Goal: Task Accomplishment & Management: Manage account settings

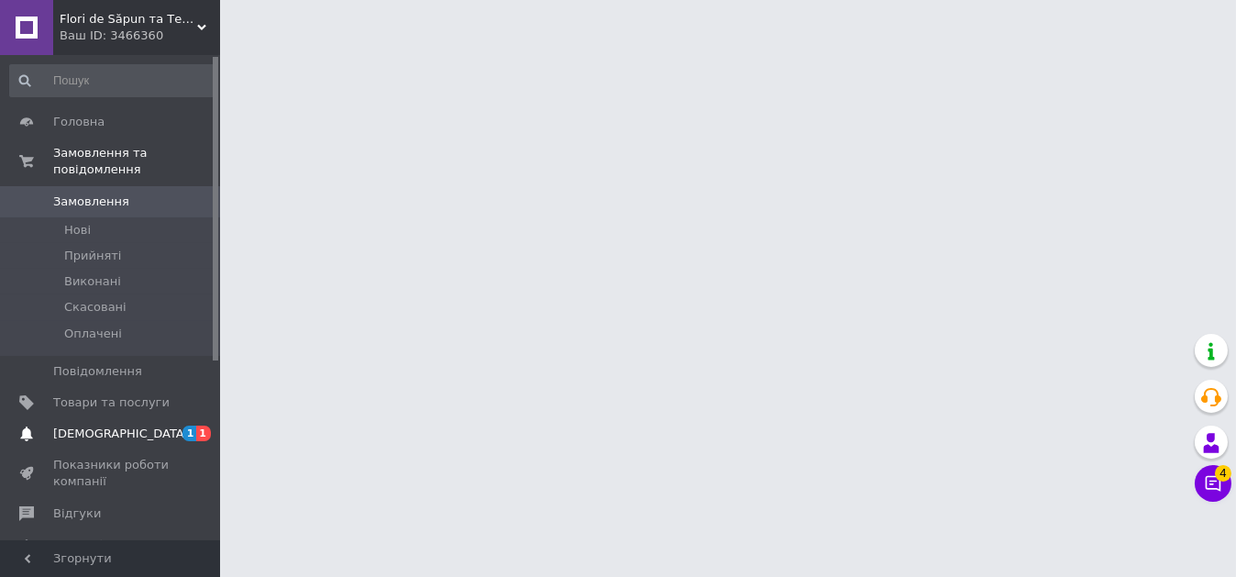
click at [86, 425] on span "[DEMOGRAPHIC_DATA]" at bounding box center [121, 433] width 136 height 17
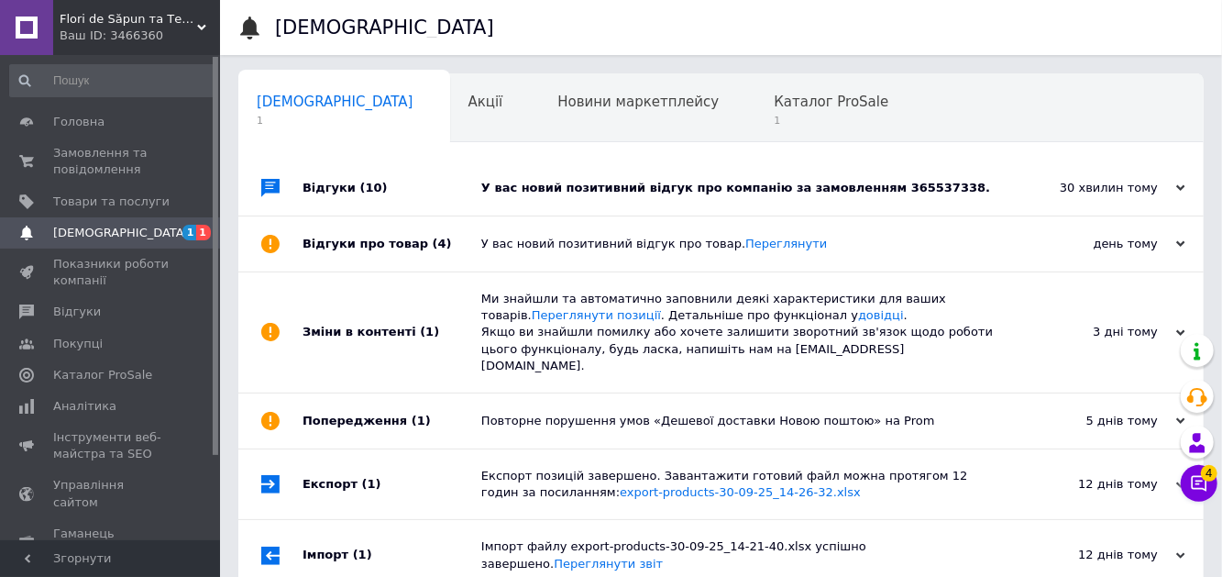
click at [661, 190] on div "У вас новий позитивний відгук про компанію за замовленням 365537338." at bounding box center [741, 188] width 521 height 17
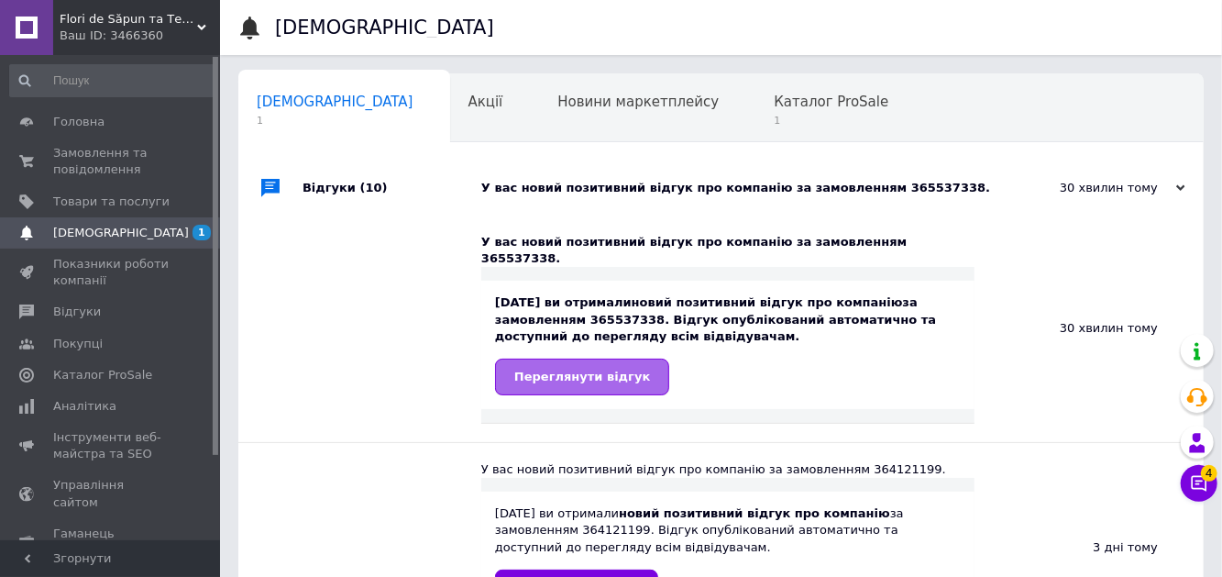
click at [569, 369] on span "Переглянути відгук" at bounding box center [582, 376] width 136 height 14
click at [774, 107] on span "Каталог ProSale" at bounding box center [831, 102] width 115 height 17
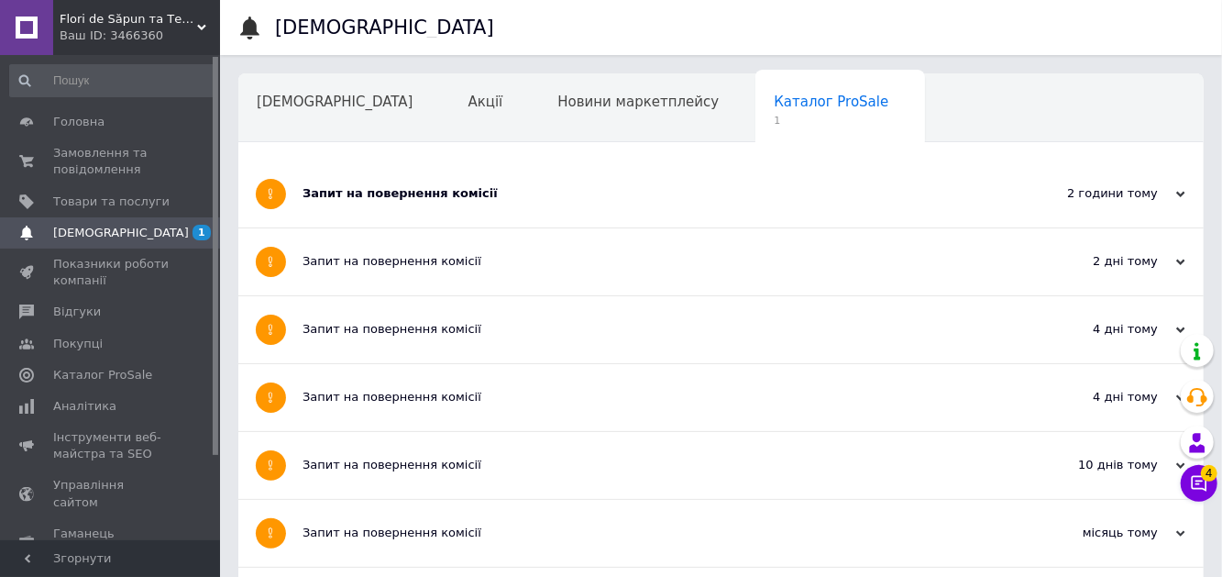
click at [350, 200] on div "Запит на повернення комісії" at bounding box center [652, 193] width 699 height 17
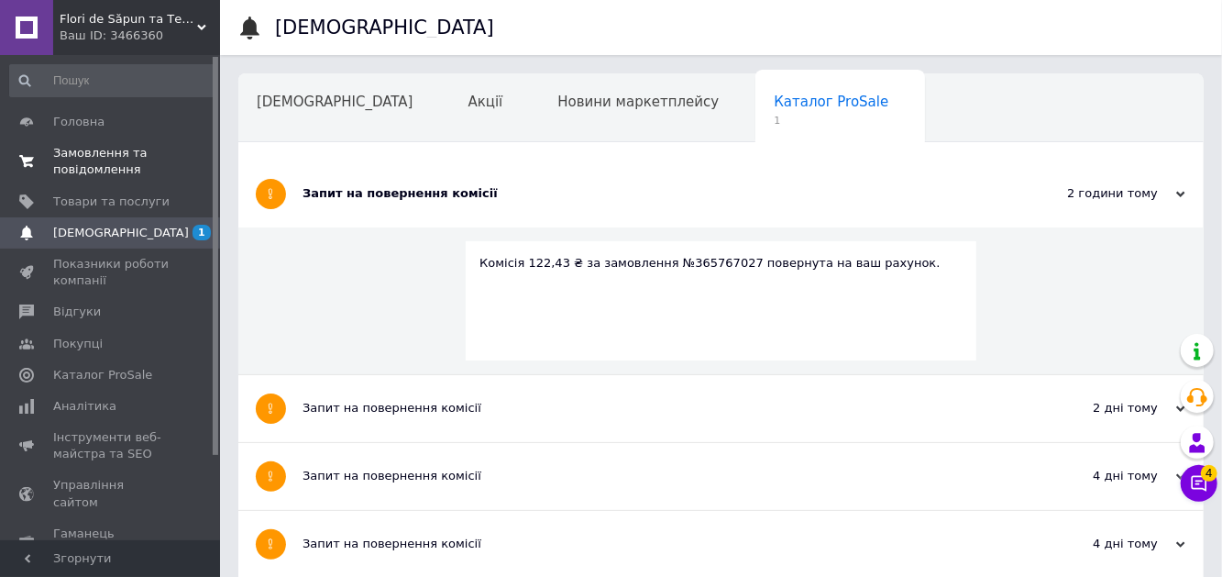
click at [90, 149] on span "Замовлення та повідомлення" at bounding box center [111, 161] width 116 height 33
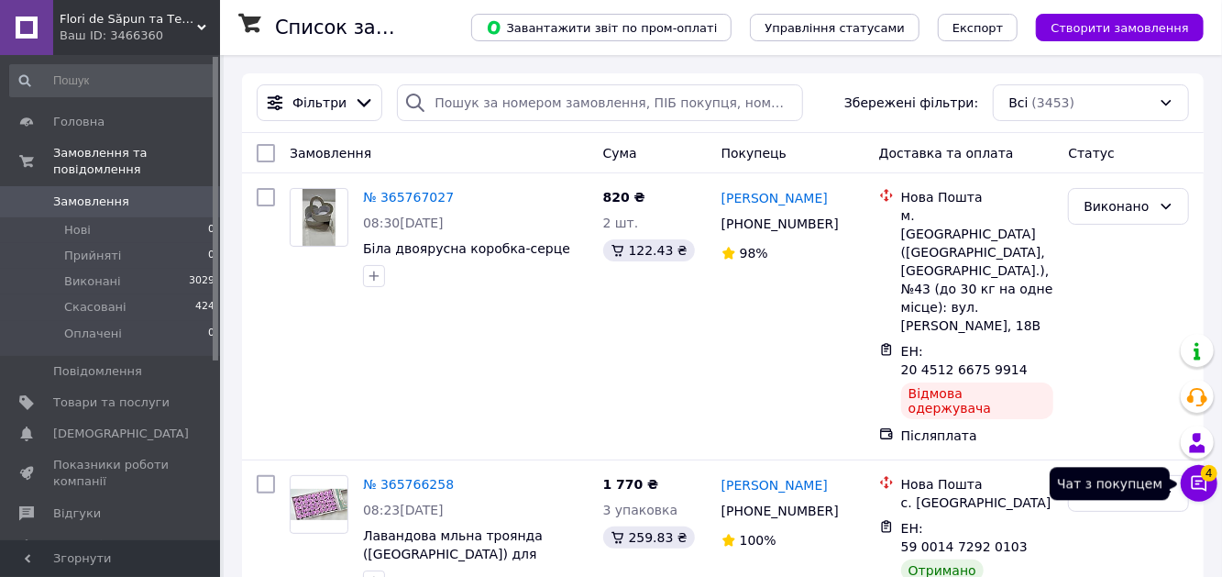
click at [1197, 489] on icon at bounding box center [1200, 484] width 16 height 16
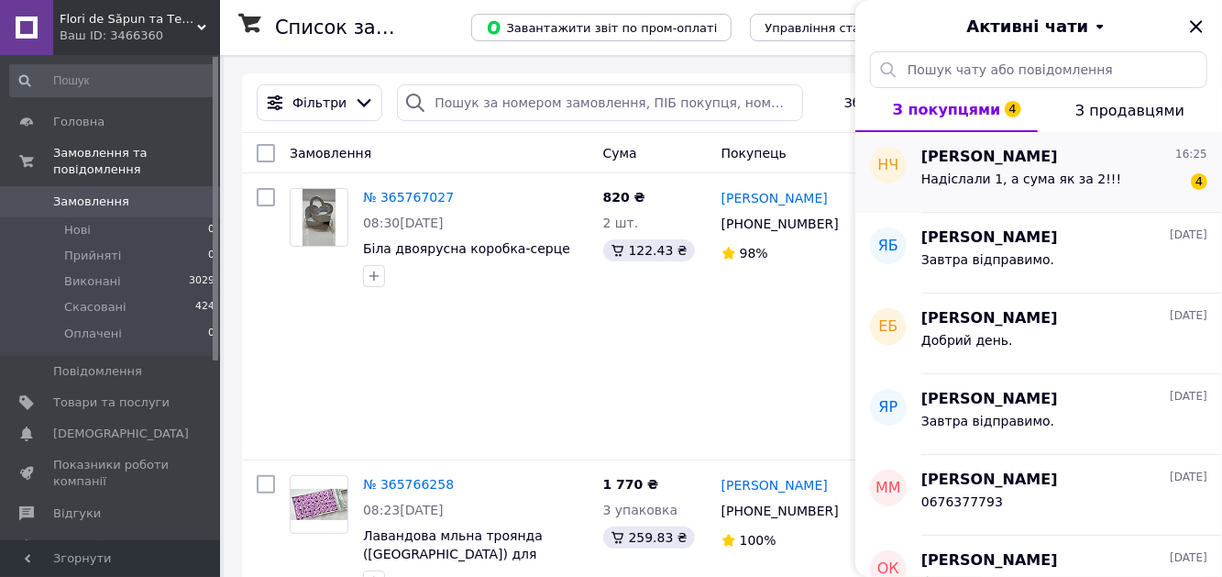
click at [1029, 160] on span "[PERSON_NAME]" at bounding box center [989, 157] width 137 height 21
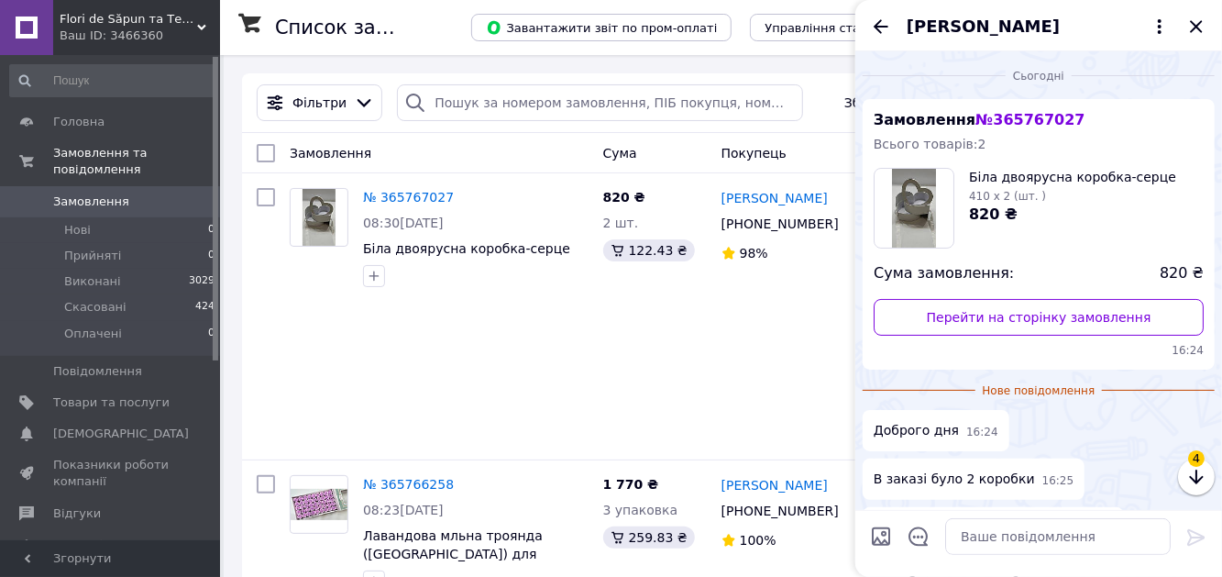
scroll to position [112, 0]
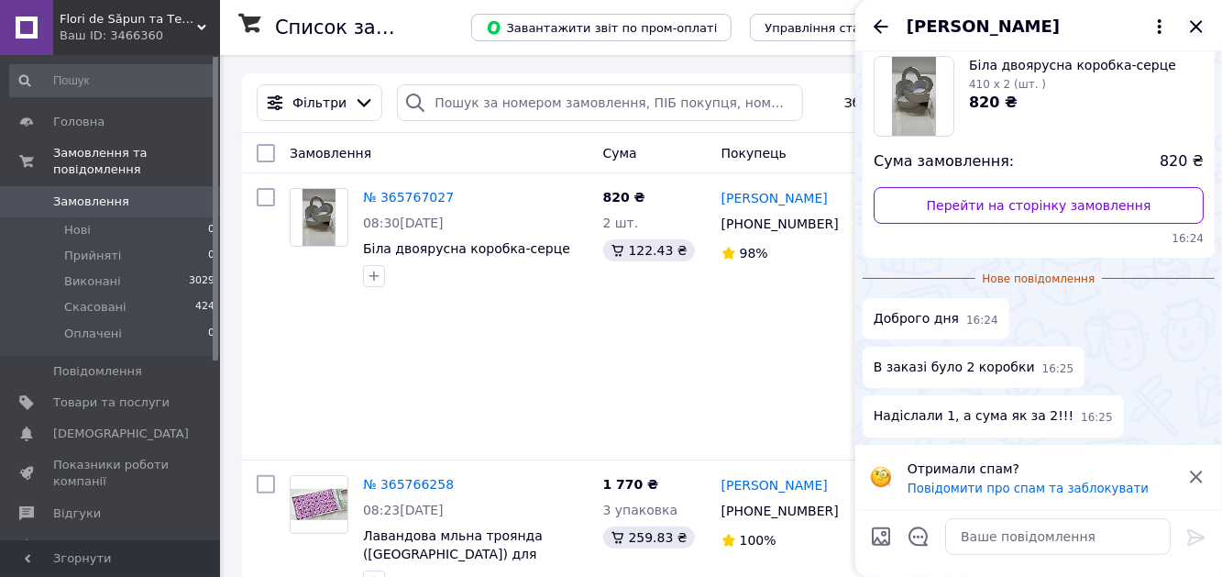
click at [1197, 26] on icon "Закрити" at bounding box center [1196, 26] width 12 height 12
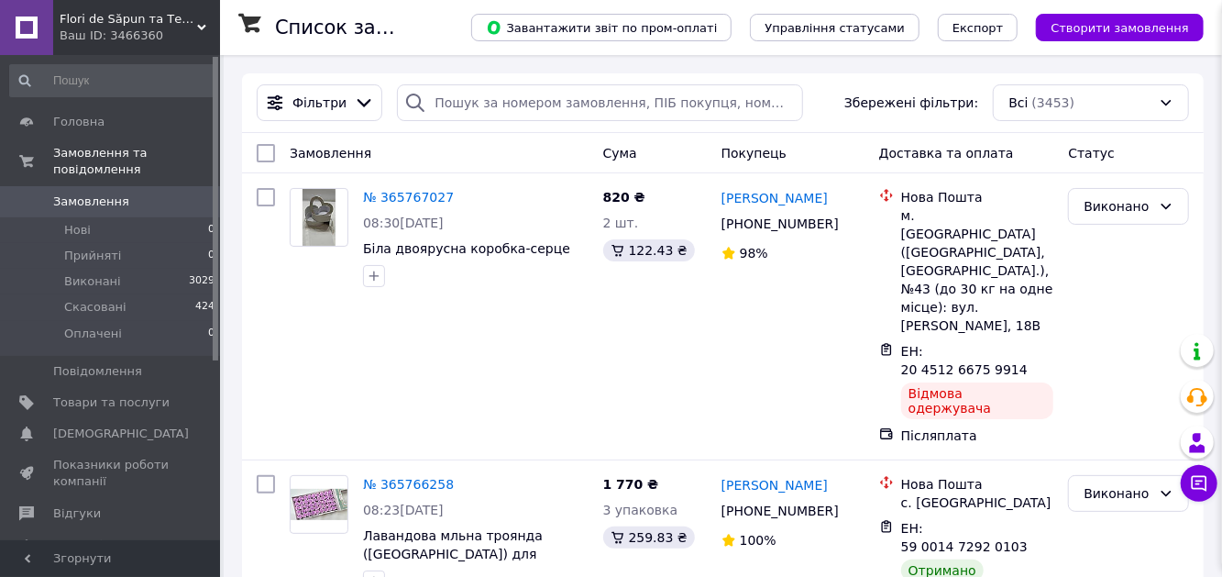
drag, startPoint x: 1198, startPoint y: 27, endPoint x: 1093, endPoint y: 193, distance: 196.6
click at [407, 195] on link "№ 365767027" at bounding box center [408, 197] width 91 height 15
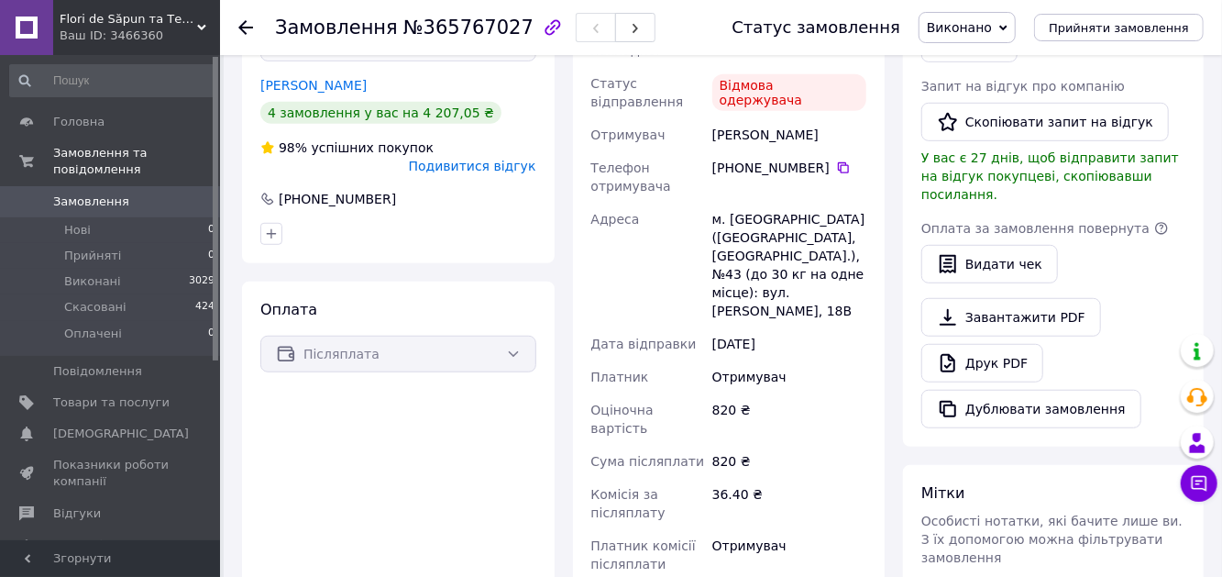
scroll to position [550, 0]
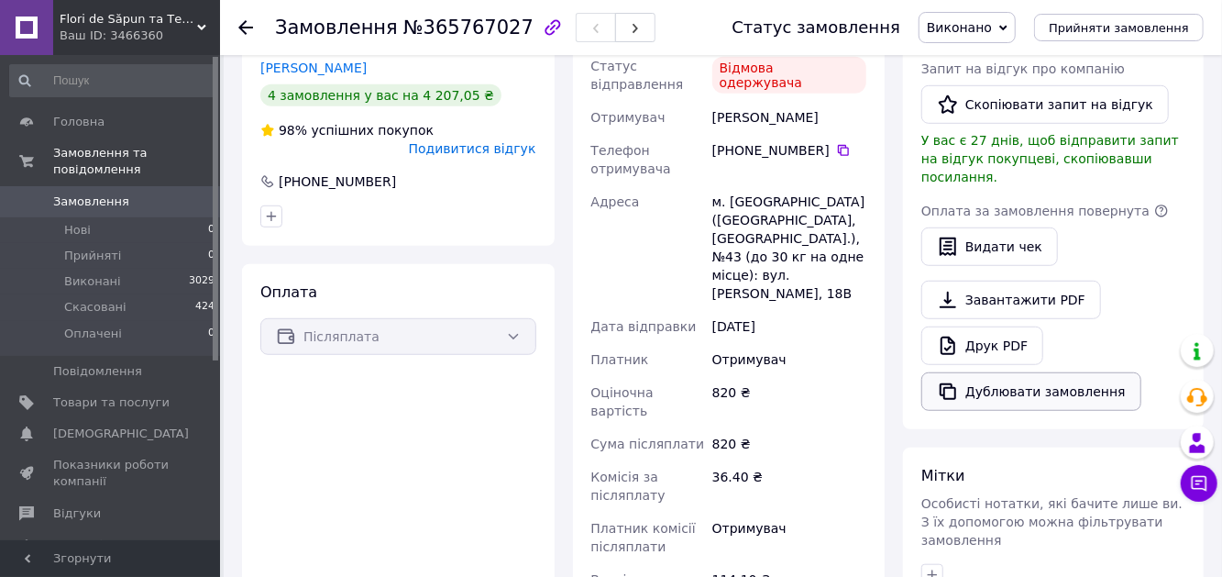
click at [1021, 372] on button "Дублювати замовлення" at bounding box center [1031, 391] width 220 height 39
click at [103, 193] on span "Замовлення" at bounding box center [91, 201] width 76 height 17
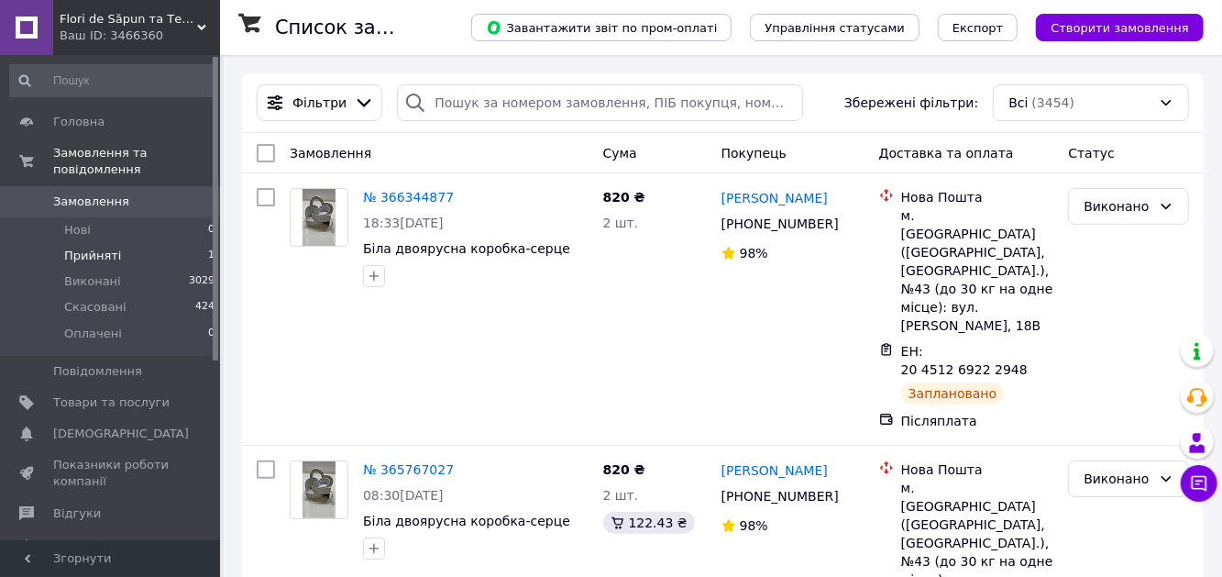
click at [93, 248] on span "Прийняті" at bounding box center [92, 256] width 57 height 17
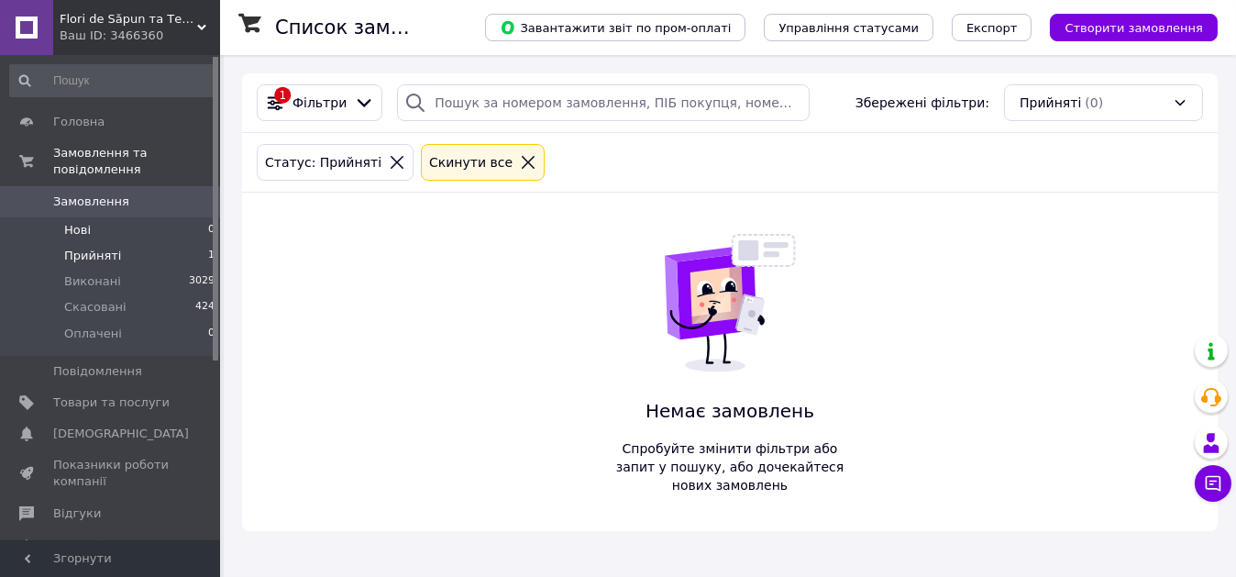
click at [90, 217] on li "Нові 0" at bounding box center [113, 230] width 226 height 26
click at [99, 193] on span "Замовлення" at bounding box center [91, 201] width 76 height 17
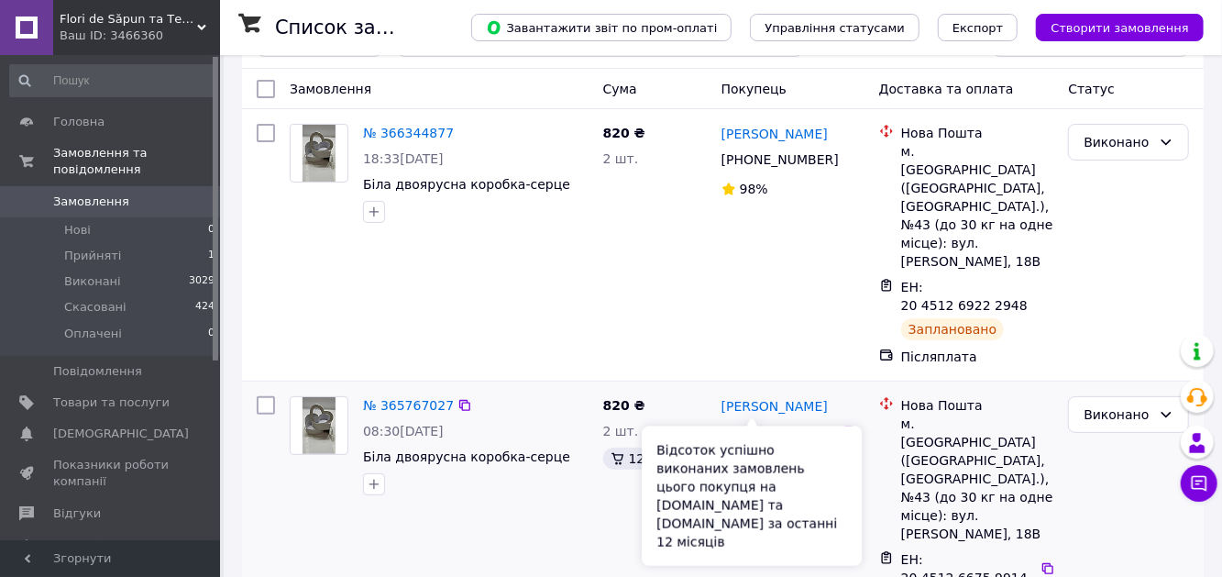
scroll to position [92, 0]
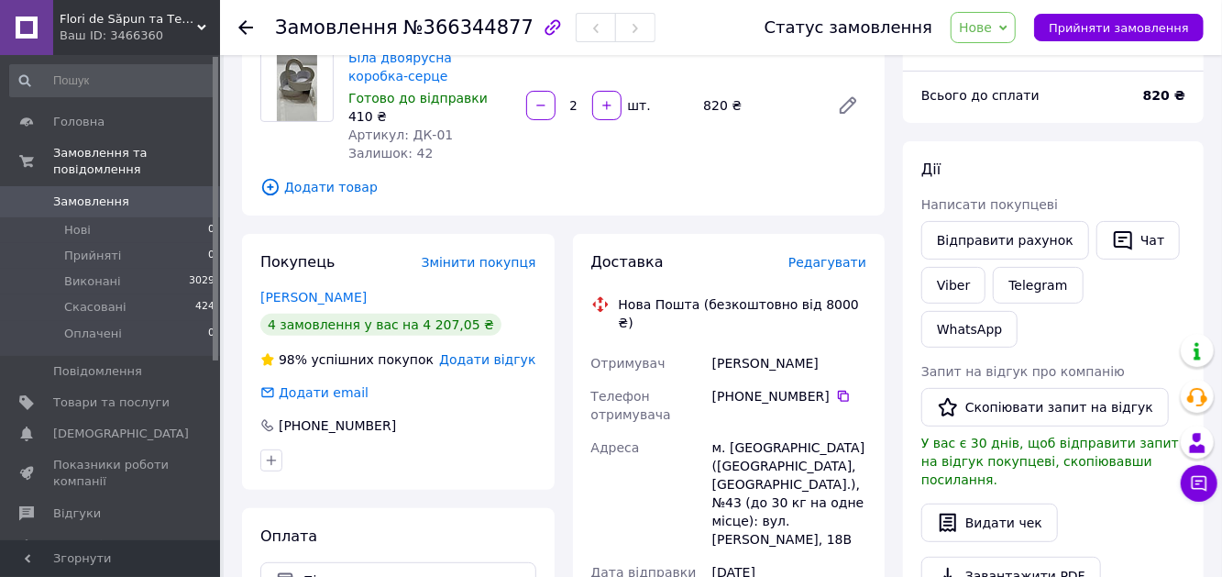
scroll to position [183, 0]
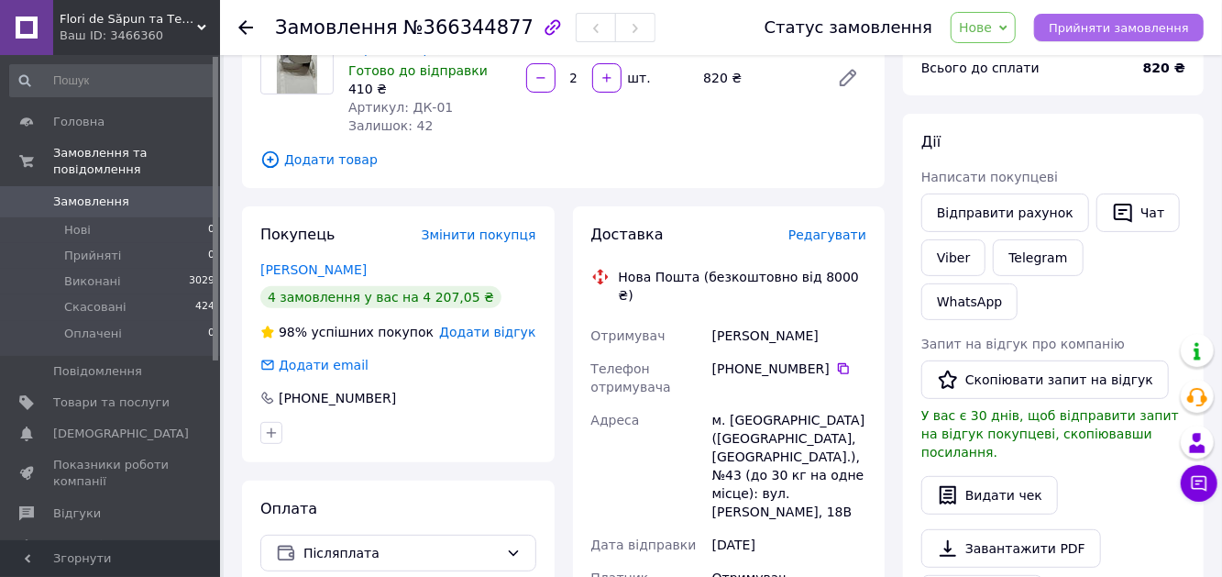
click at [1094, 17] on button "Прийняти замовлення" at bounding box center [1119, 28] width 170 height 28
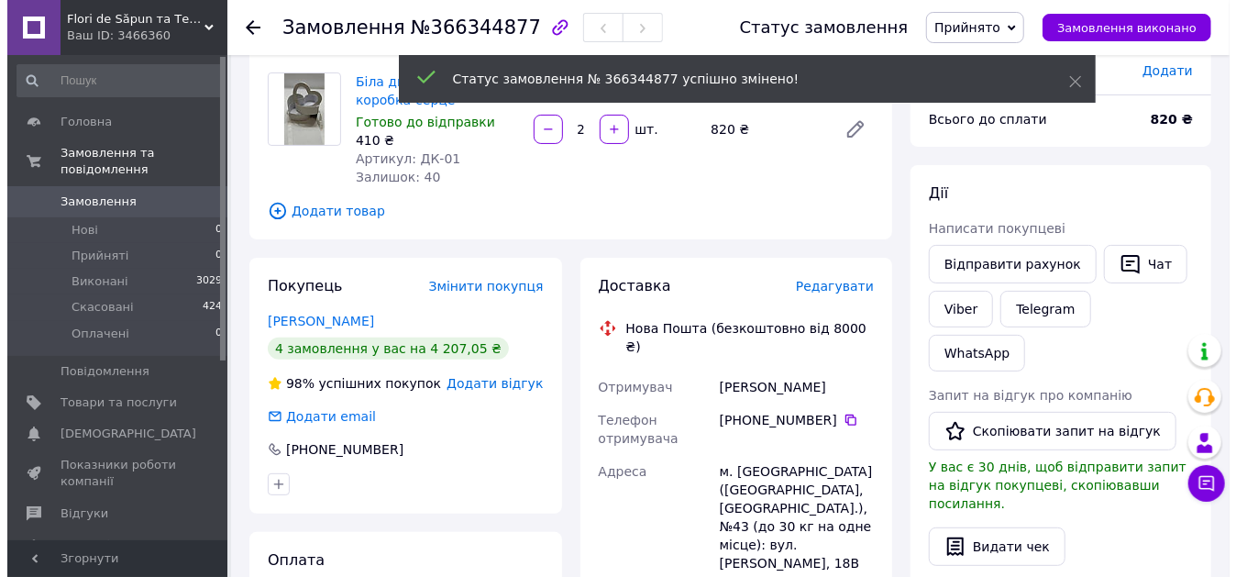
scroll to position [92, 0]
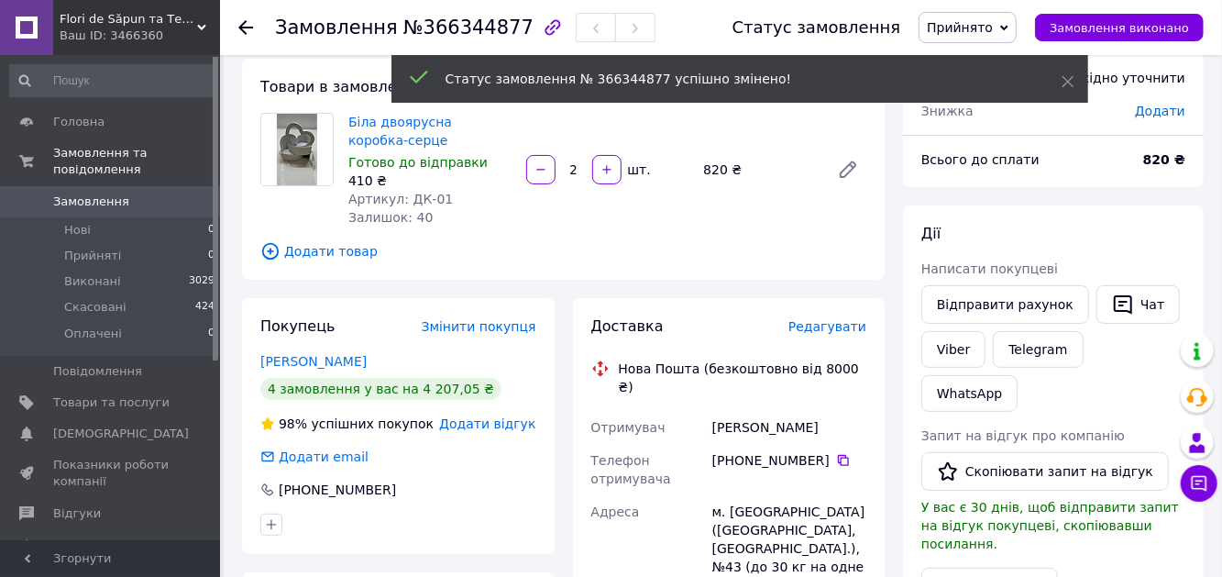
click at [826, 325] on span "Редагувати" at bounding box center [827, 326] width 78 height 15
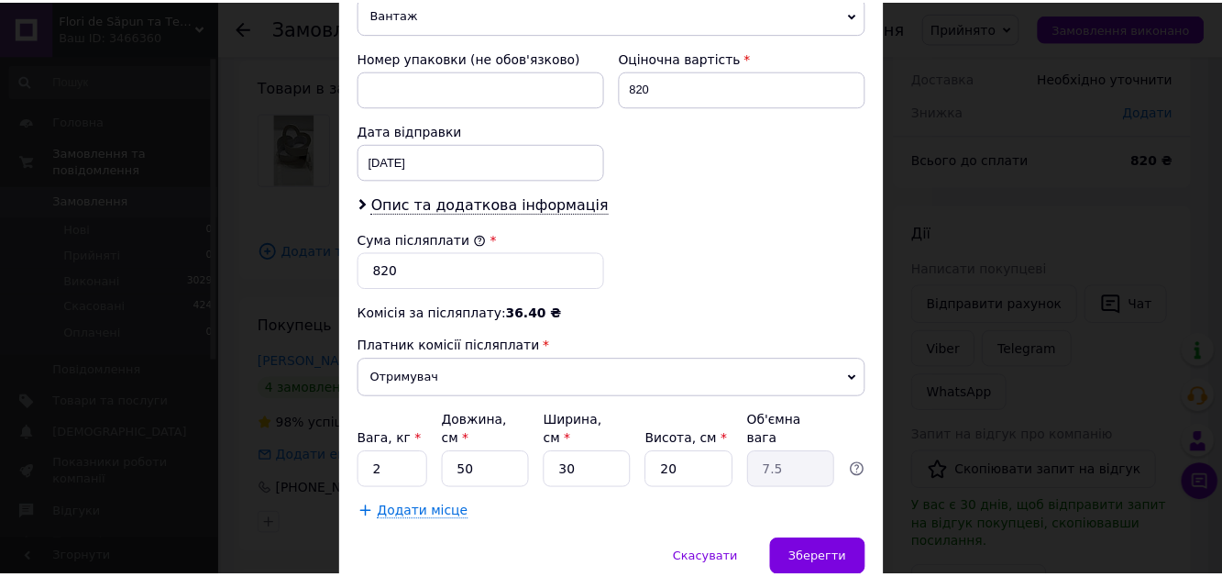
scroll to position [831, 0]
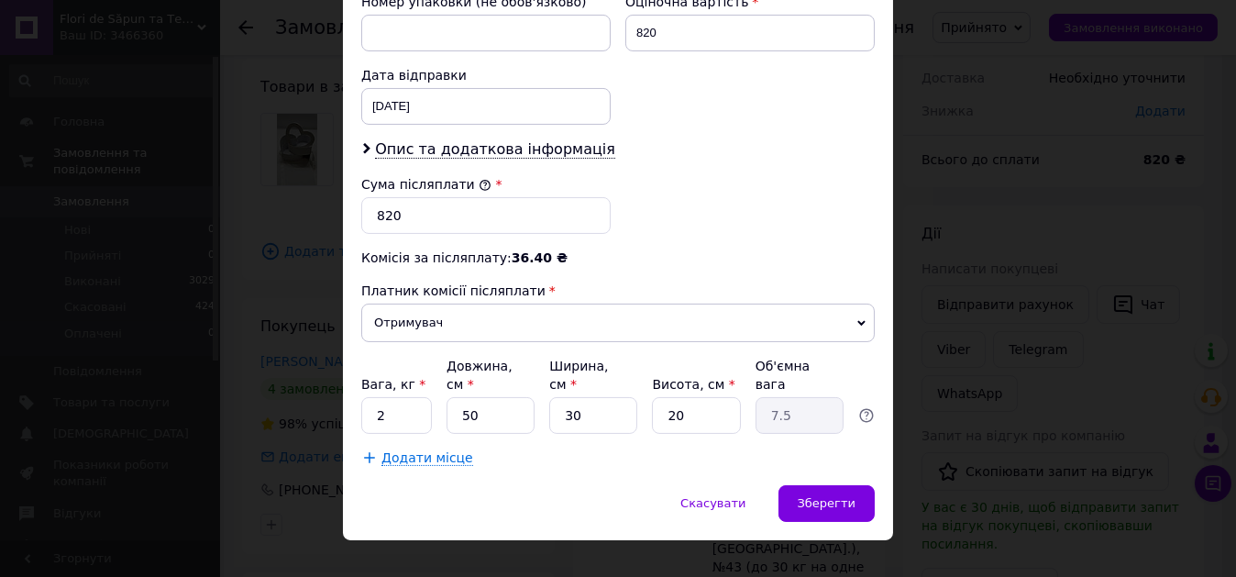
click at [919, 310] on div "× Редагування доставки Спосіб доставки Нова Пошта (безкоштовно від 8000 ₴) Плат…" at bounding box center [618, 288] width 1236 height 577
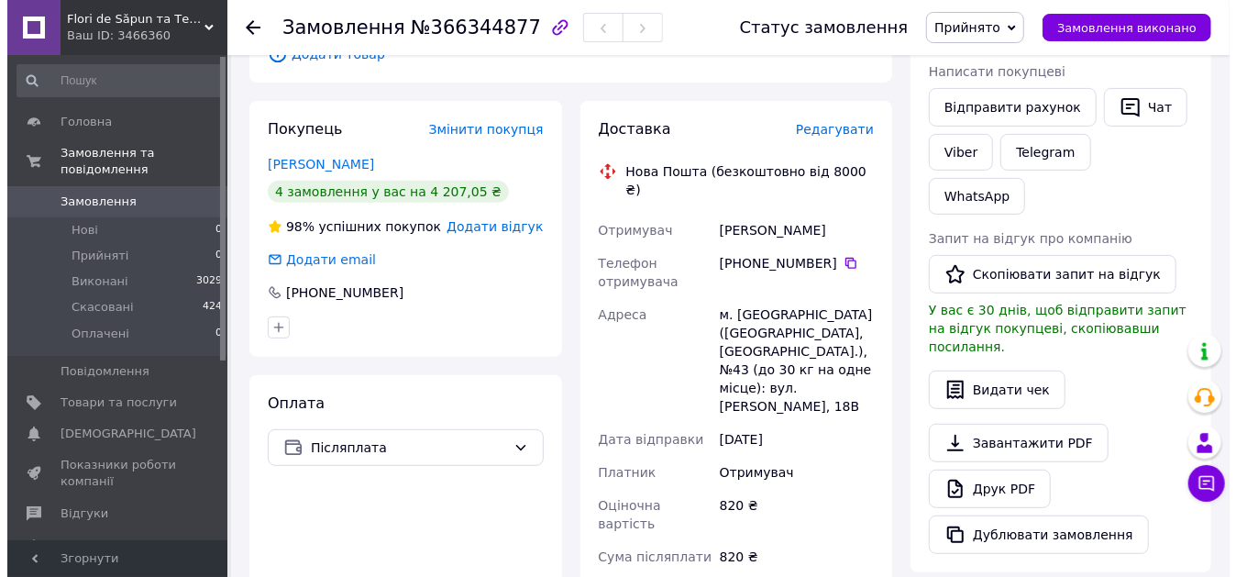
scroll to position [275, 0]
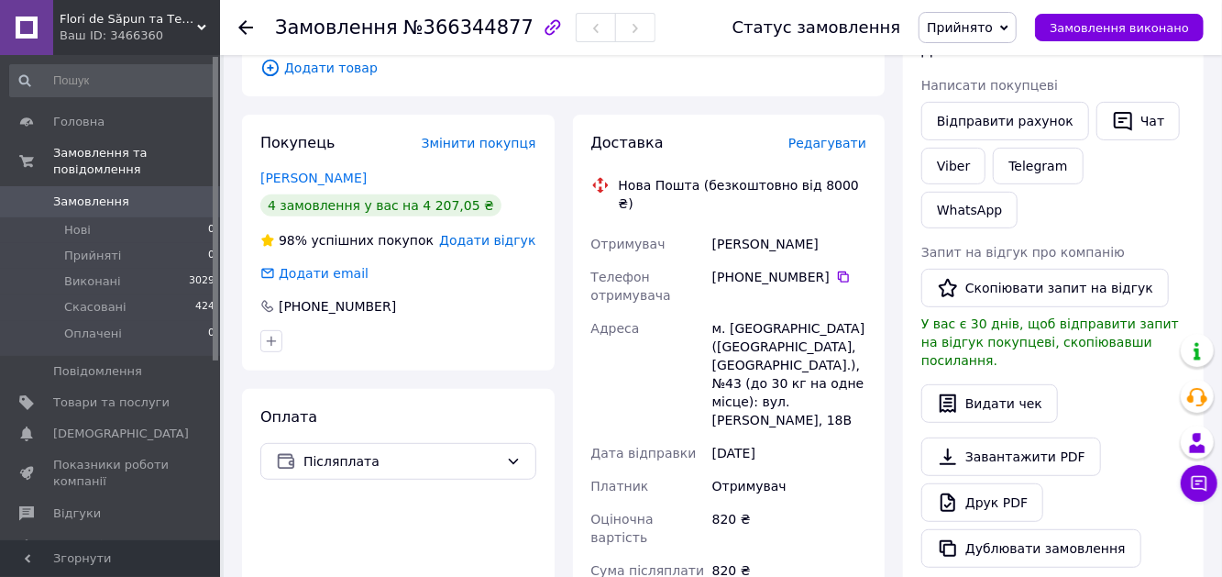
click at [829, 144] on span "Редагувати" at bounding box center [827, 143] width 78 height 15
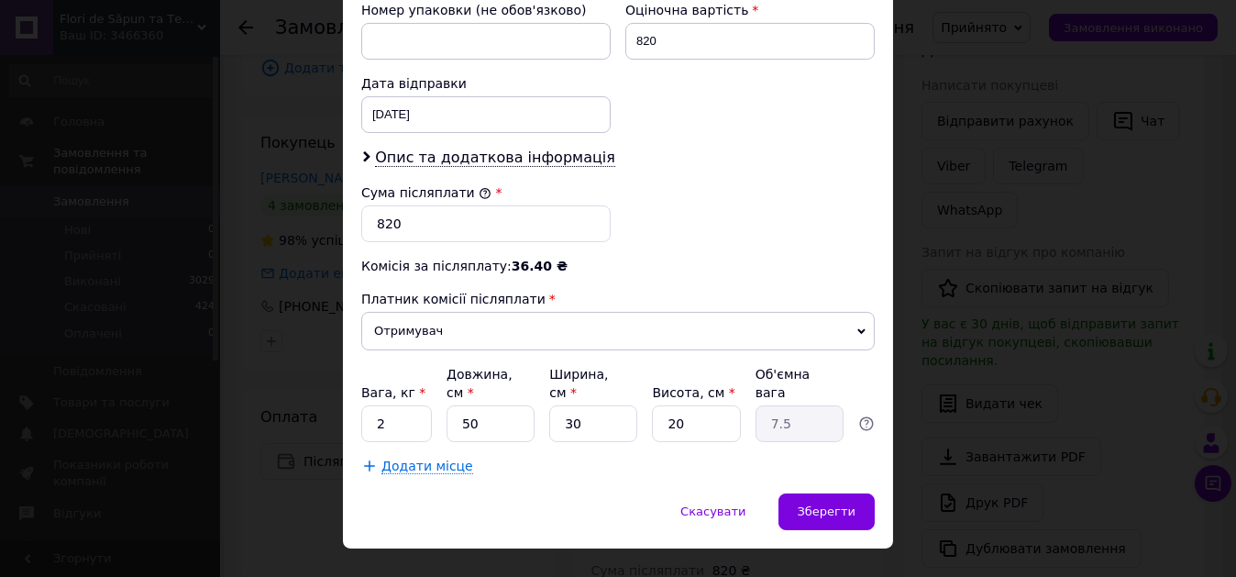
scroll to position [825, 0]
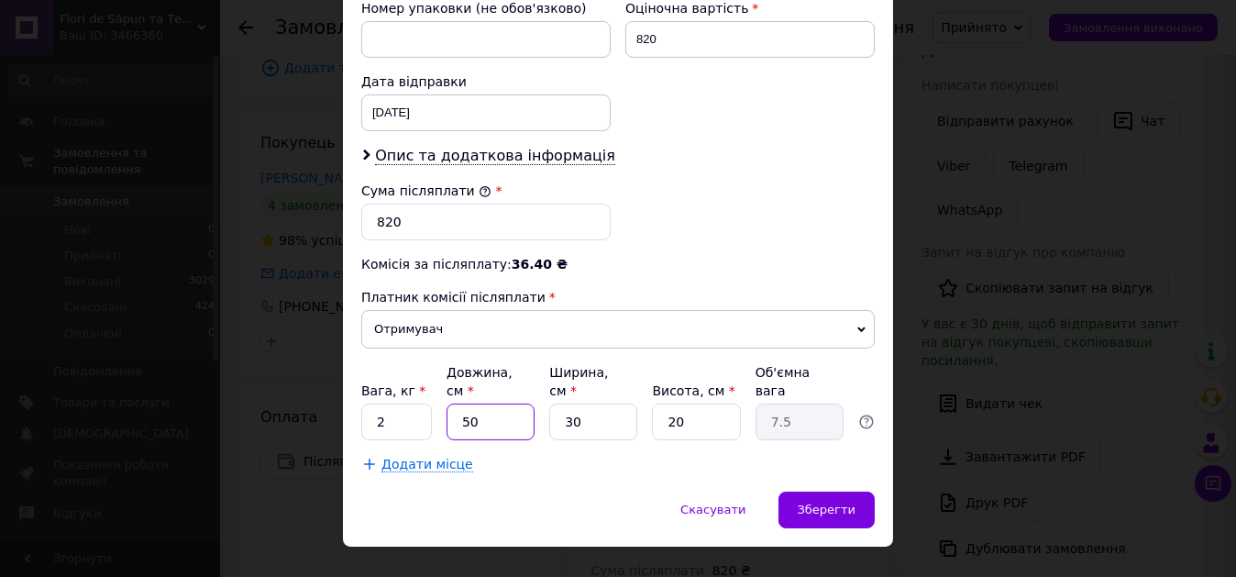
drag, startPoint x: 479, startPoint y: 393, endPoint x: 456, endPoint y: 396, distance: 23.1
click at [456, 403] on input "50" at bounding box center [490, 421] width 88 height 37
type input "4"
type input "0.6"
type input "40"
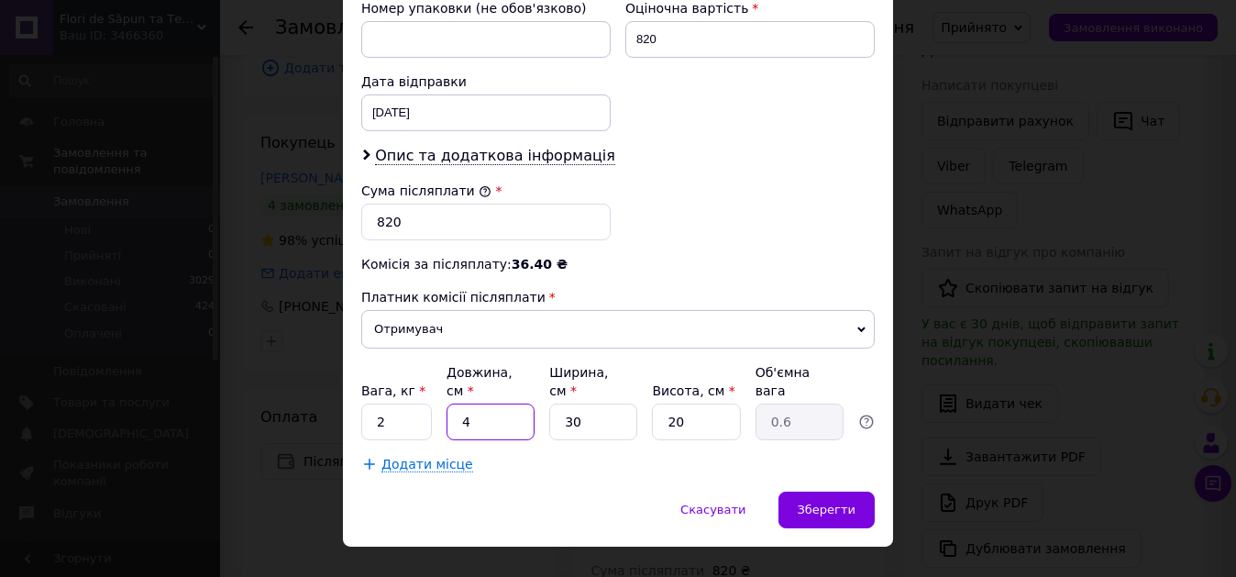
type input "6"
type input "40"
drag, startPoint x: 612, startPoint y: 394, endPoint x: 541, endPoint y: 396, distance: 71.5
click at [541, 396] on div "Вага, кг * 2 Довжина, см * 40 Ширина, см * 30 Висота, см * 20 Об'ємна вага 6" at bounding box center [617, 401] width 513 height 77
type input "2"
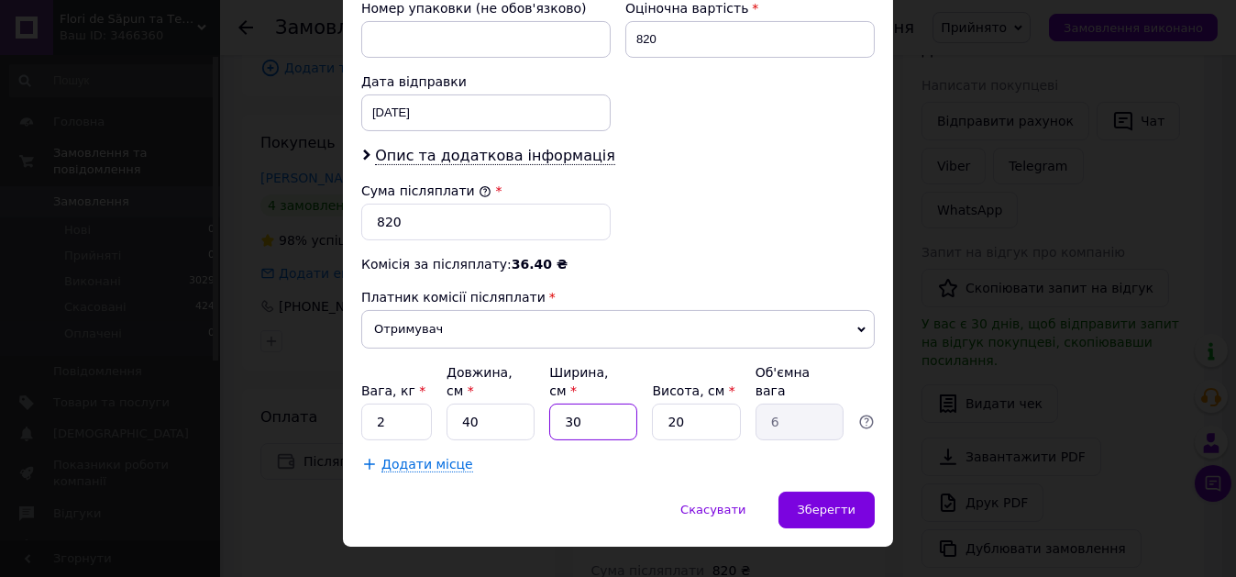
type input "0.4"
type input "25"
type input "5"
type input "25"
drag, startPoint x: 689, startPoint y: 394, endPoint x: 656, endPoint y: 394, distance: 33.0
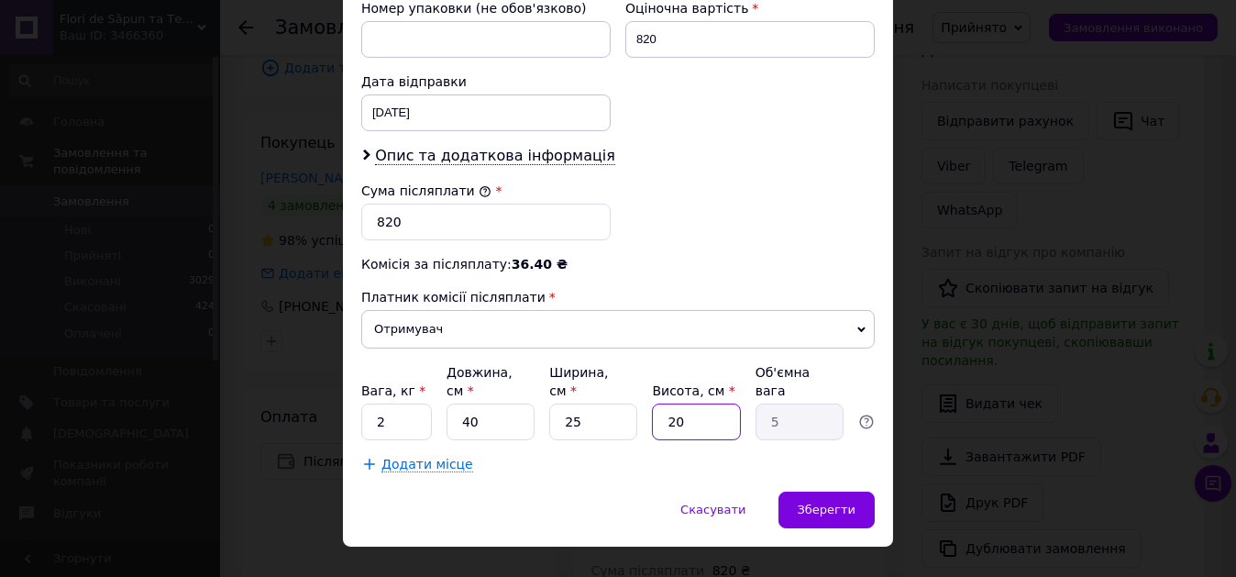
click at [656, 403] on input "20" at bounding box center [696, 421] width 88 height 37
type input "1"
type input "0.25"
type input "17"
type input "4.25"
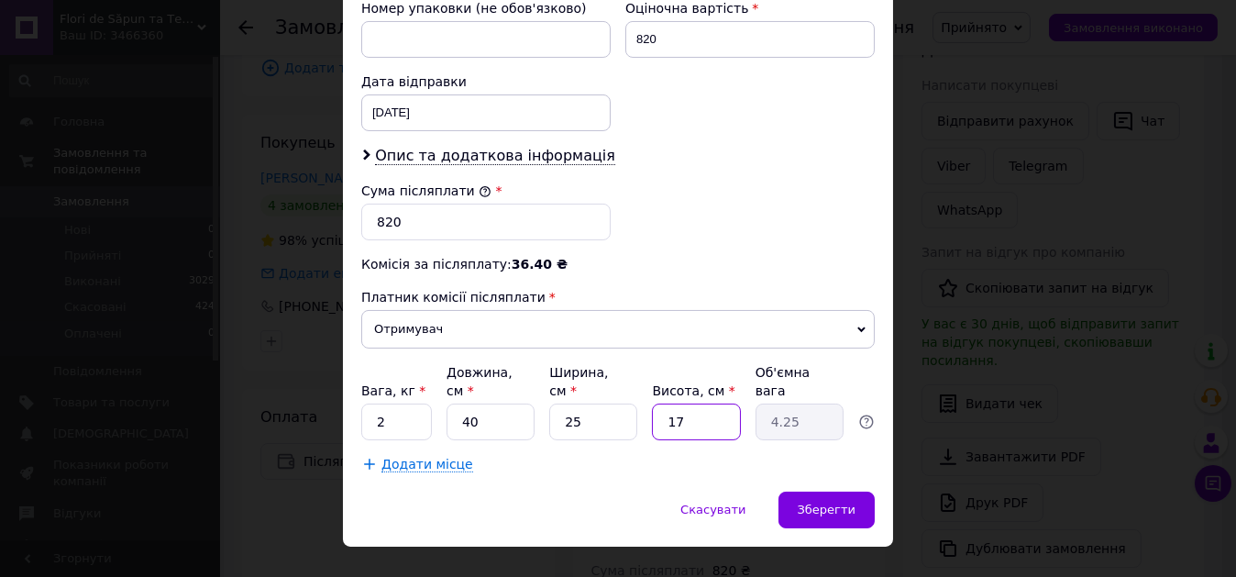
type input "1"
type input "0.25"
type input "15"
type input "3.75"
type input "15"
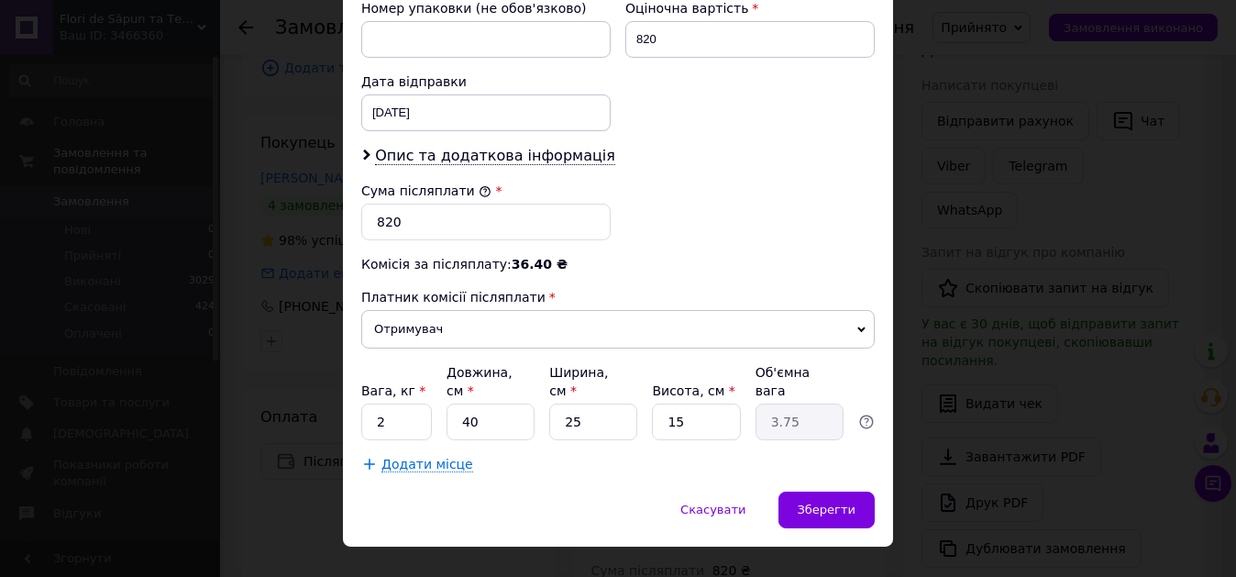
click at [621, 491] on div "Скасувати   Зберегти" at bounding box center [618, 518] width 550 height 55
drag, startPoint x: 390, startPoint y: 392, endPoint x: 370, endPoint y: 393, distance: 19.3
click at [370, 403] on input "2" at bounding box center [396, 421] width 71 height 37
click at [539, 491] on div "Скасувати   Зберегти" at bounding box center [618, 518] width 550 height 55
click at [827, 502] on span "Зберегти" at bounding box center [827, 509] width 58 height 14
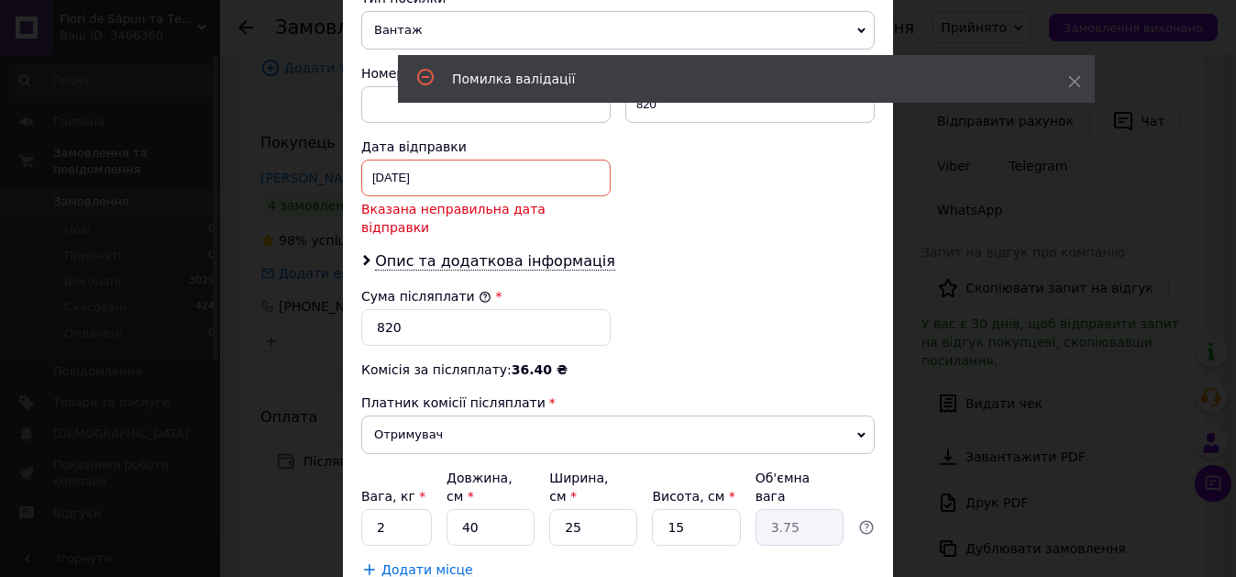
scroll to position [642, 0]
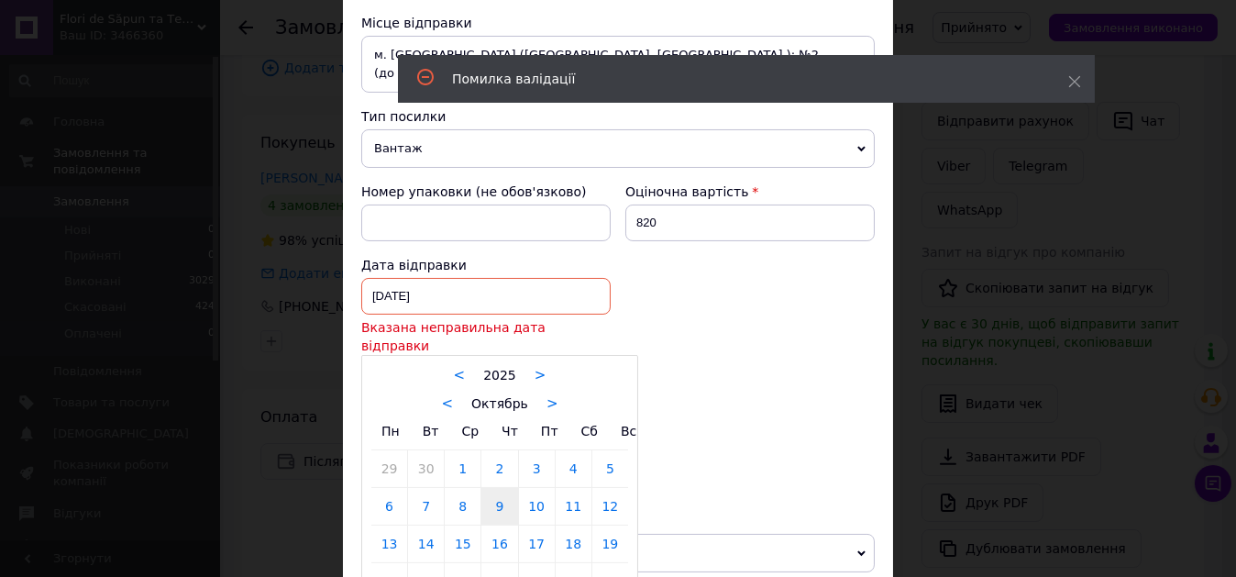
click at [414, 286] on div "09.10.2025 < 2025 > < Октябрь > Пн Вт Ср Чт Пт Сб Вс 29 30 1 2 3 4 5 6 7 8 9 10…" at bounding box center [485, 296] width 249 height 37
click at [384, 525] on link "13" at bounding box center [389, 543] width 36 height 37
type input "13.10.2025"
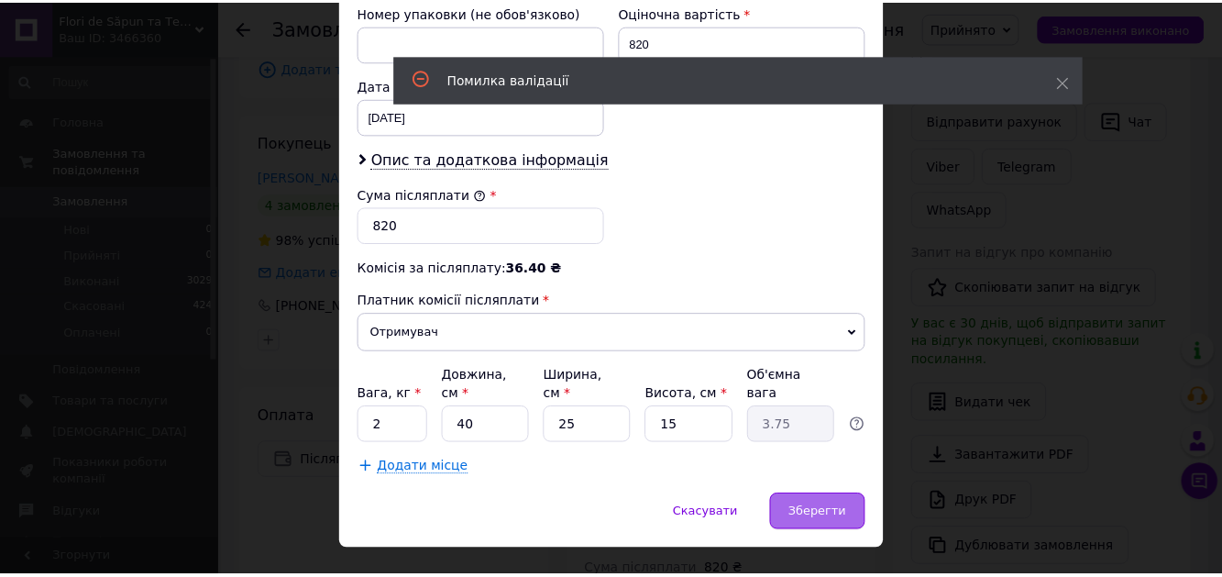
scroll to position [831, 0]
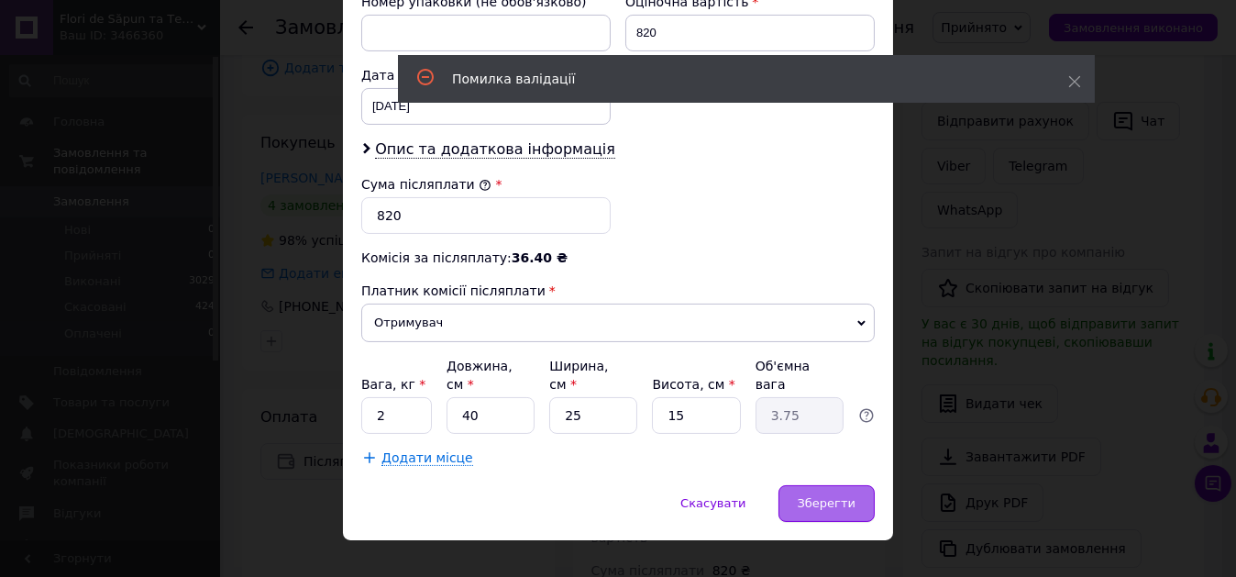
click at [827, 496] on span "Зберегти" at bounding box center [827, 503] width 58 height 14
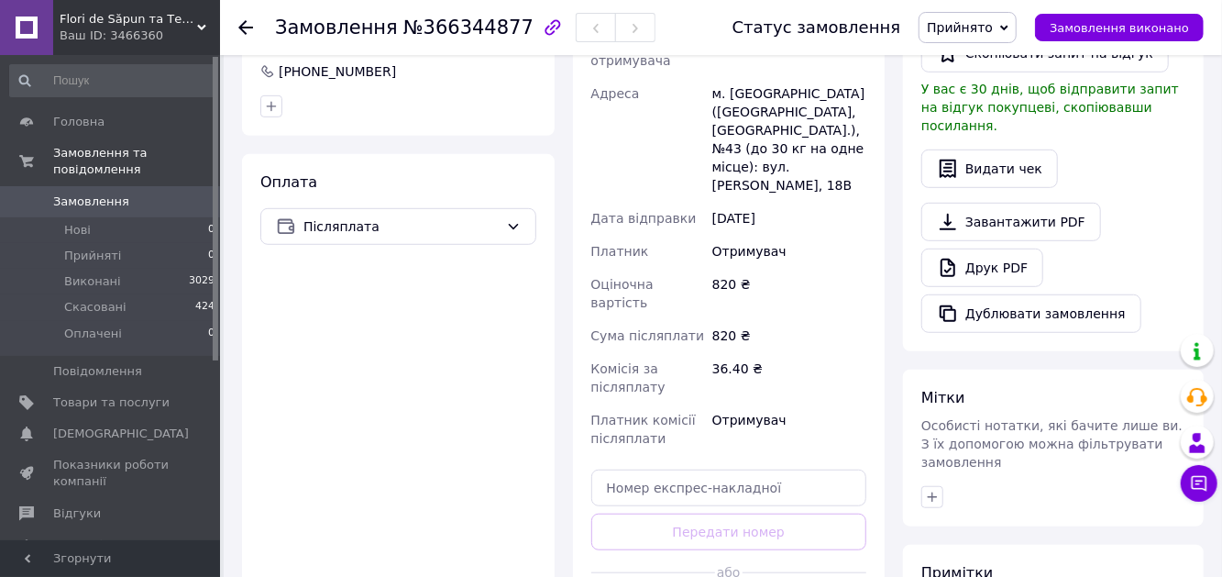
scroll to position [550, 0]
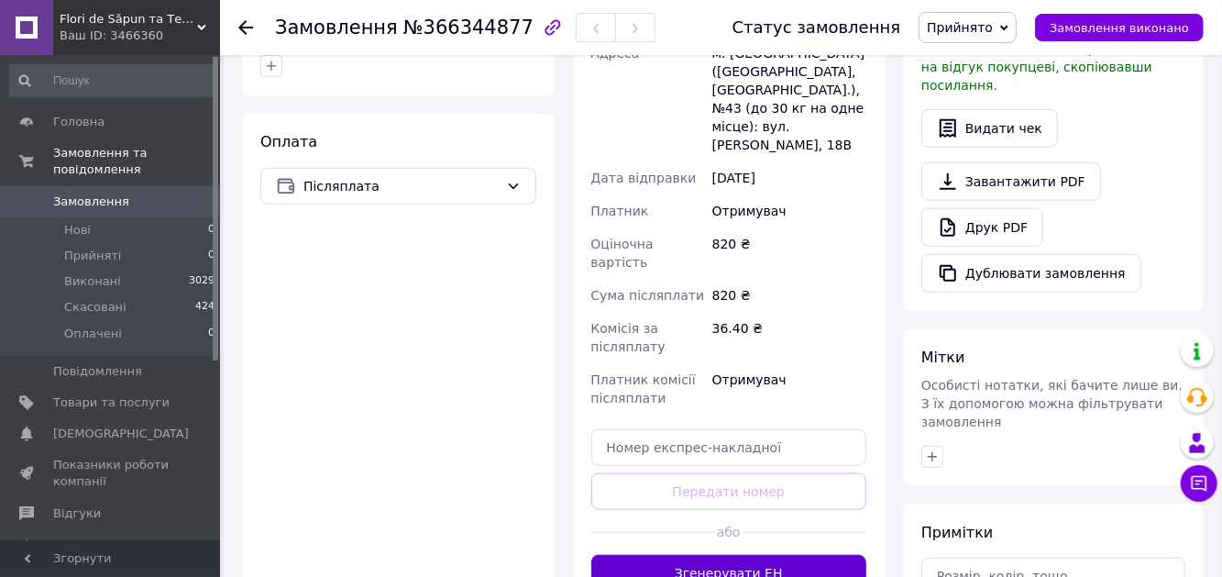
click at [721, 555] on button "Згенерувати ЕН" at bounding box center [729, 573] width 276 height 37
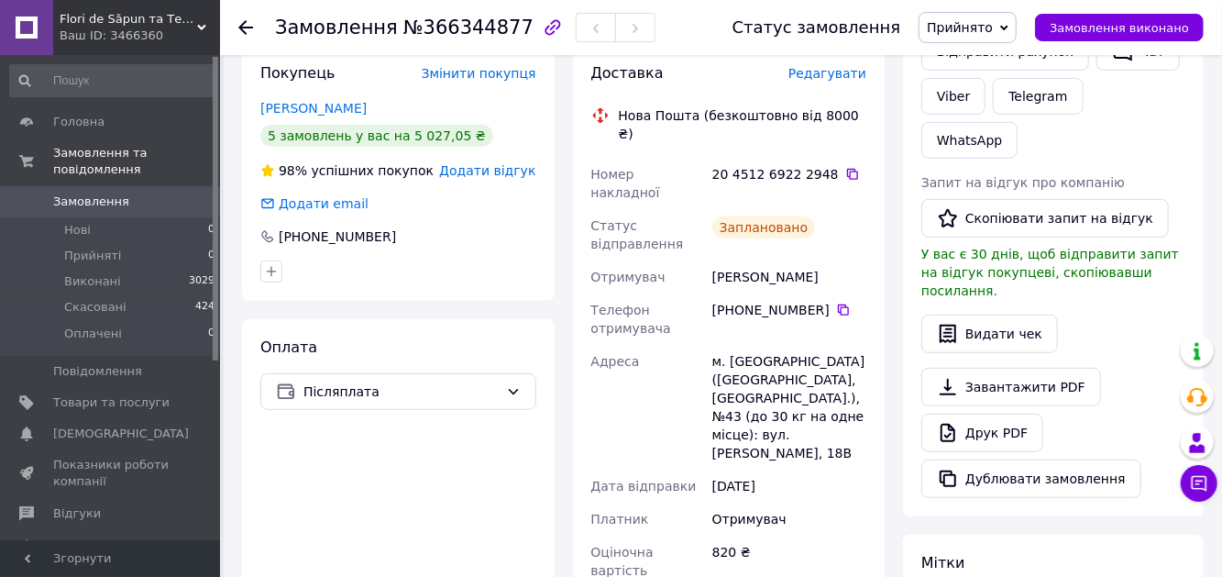
scroll to position [367, 0]
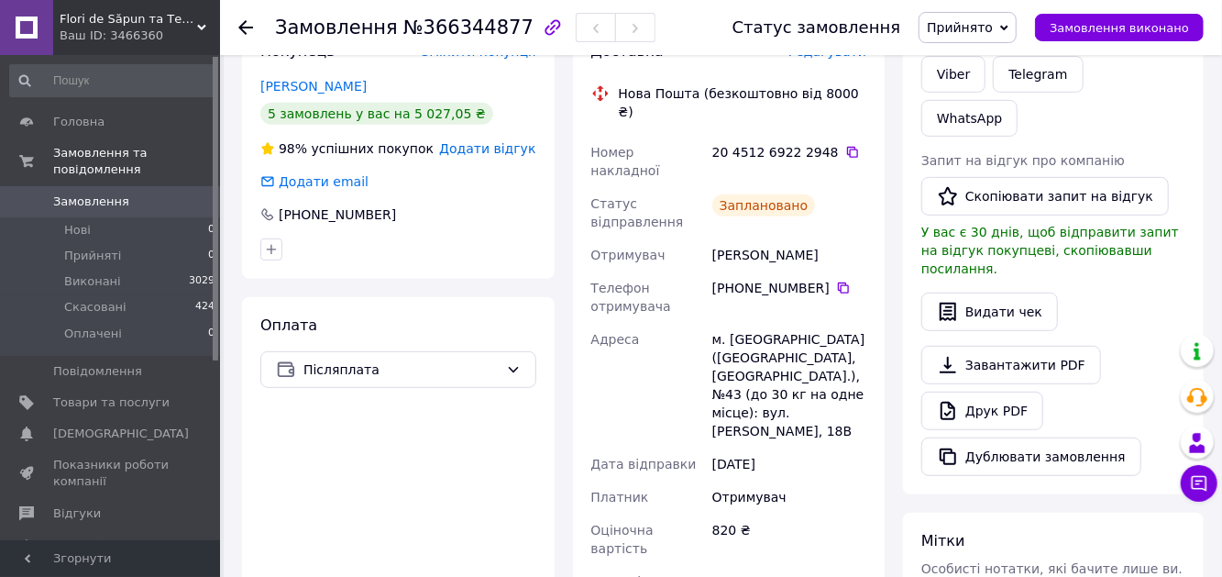
drag, startPoint x: 832, startPoint y: 131, endPoint x: 823, endPoint y: 133, distance: 9.3
click at [845, 145] on icon at bounding box center [852, 152] width 15 height 15
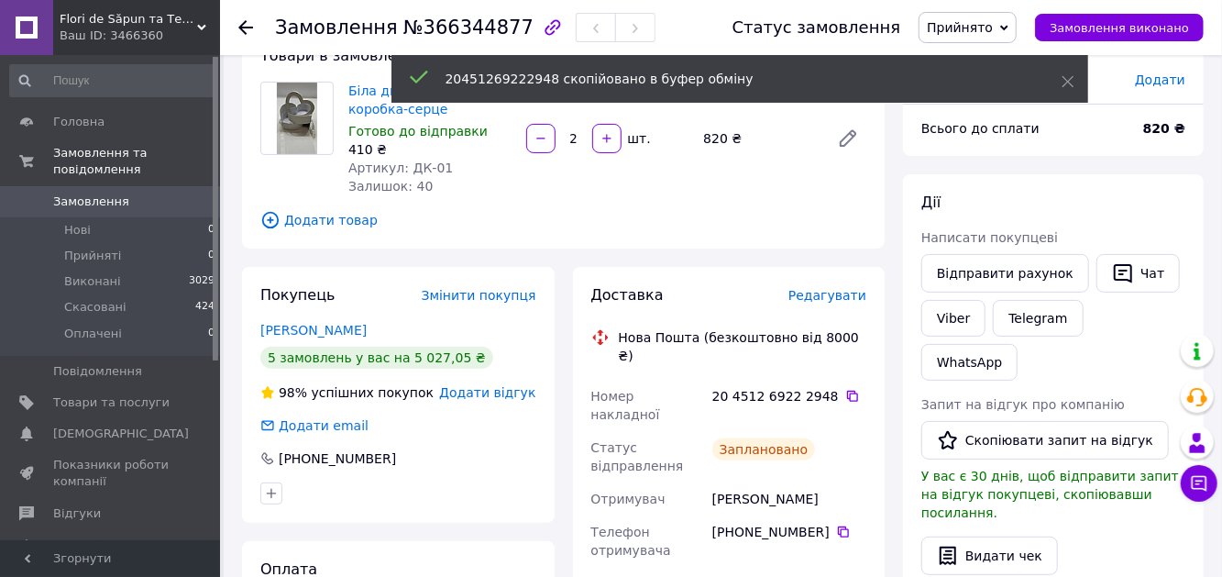
scroll to position [0, 0]
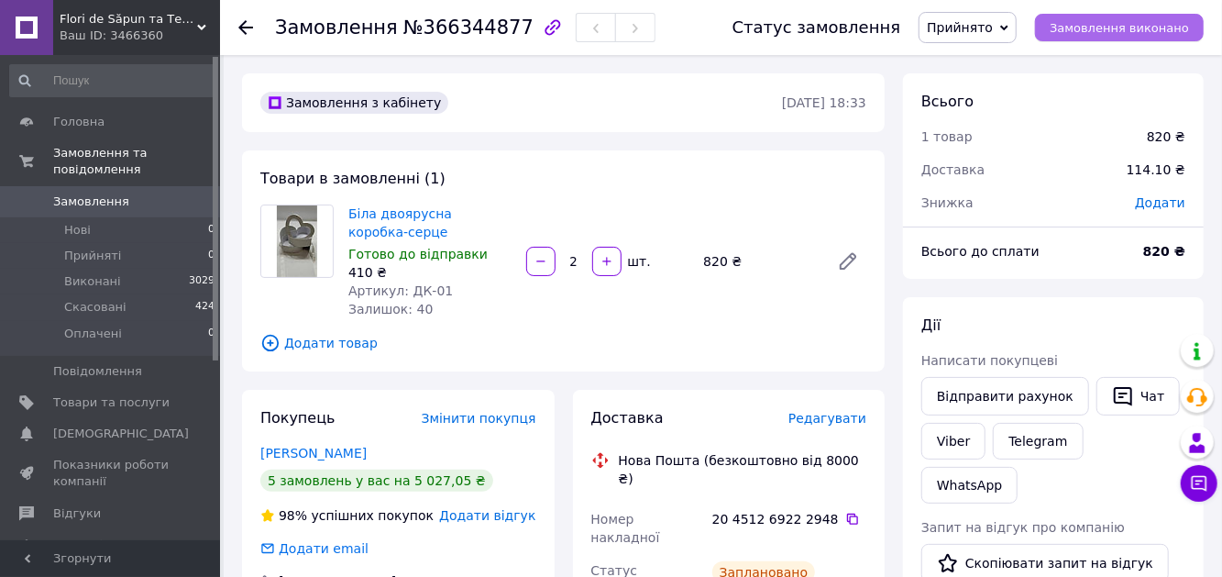
click at [1134, 27] on span "Замовлення виконано" at bounding box center [1119, 28] width 139 height 14
